Goal: Information Seeking & Learning: Learn about a topic

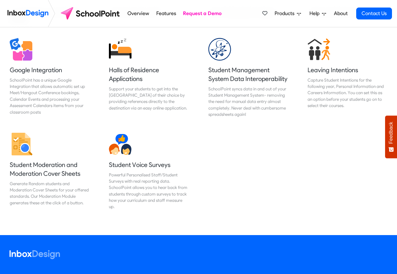
scroll to position [716, 0]
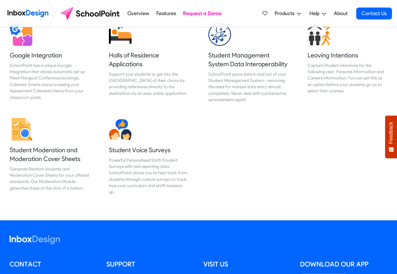
click at [283, 14] on span "Products" at bounding box center [286, 14] width 22 height 8
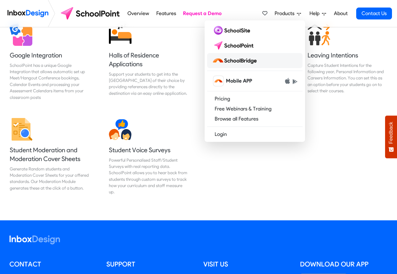
click at [231, 53] on link at bounding box center [255, 60] width 96 height 15
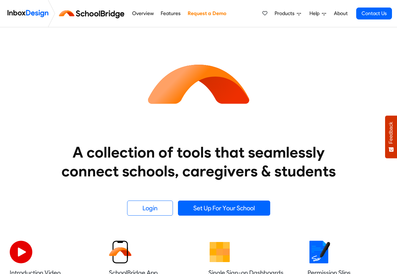
click at [140, 14] on link "Overview" at bounding box center [142, 13] width 25 height 13
click at [166, 14] on link "Features" at bounding box center [170, 13] width 23 height 13
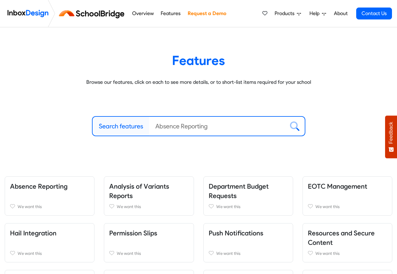
click at [138, 14] on link "Overview" at bounding box center [142, 13] width 25 height 13
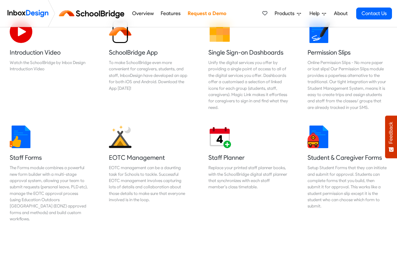
scroll to position [226, 0]
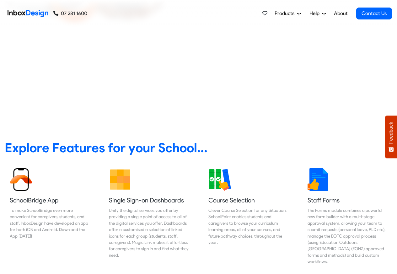
scroll to position [264, 0]
